Goal: Task Accomplishment & Management: Manage account settings

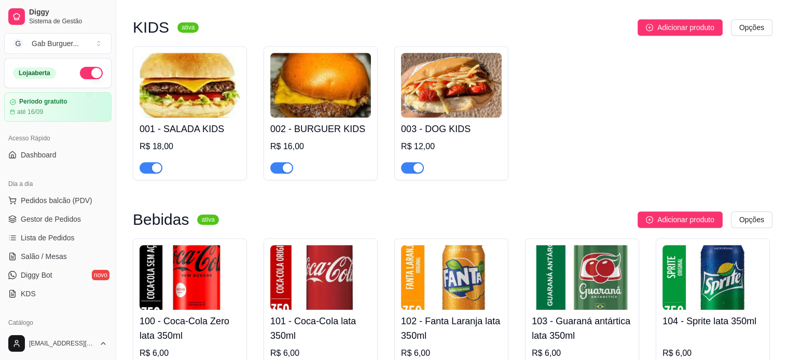
scroll to position [637, 0]
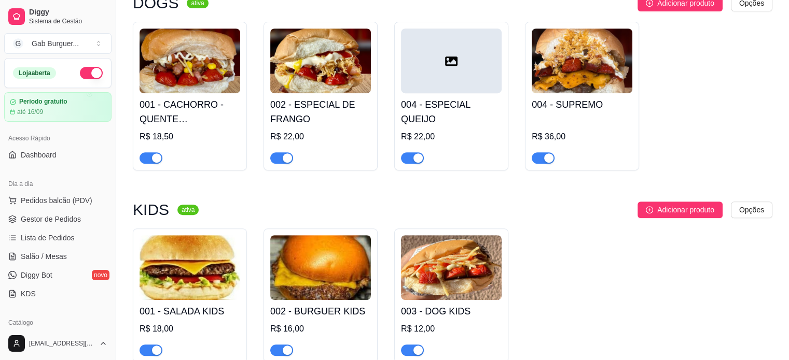
scroll to position [104, 0]
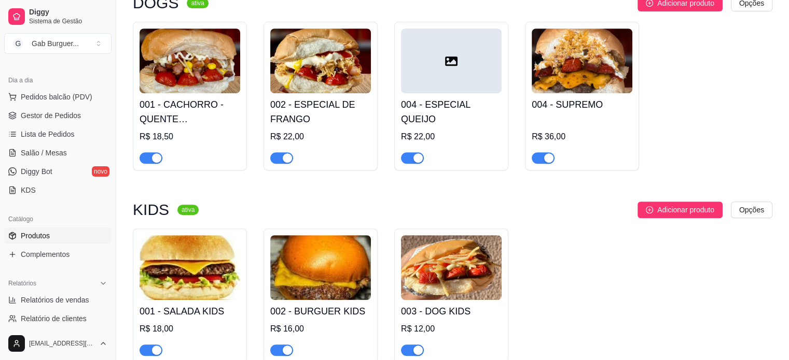
click at [440, 73] on div at bounding box center [451, 61] width 101 height 65
